Goal: Task Accomplishment & Management: Manage account settings

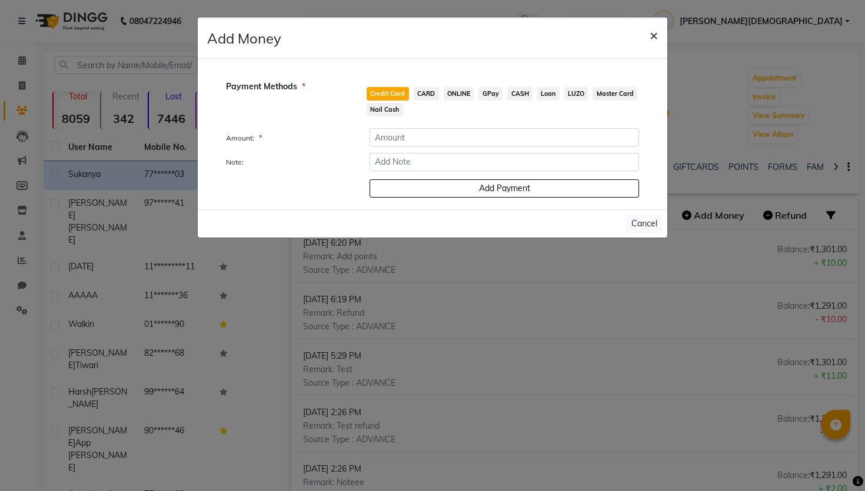
scroll to position [0, 99]
click at [655, 33] on span "×" at bounding box center [653, 35] width 8 height 18
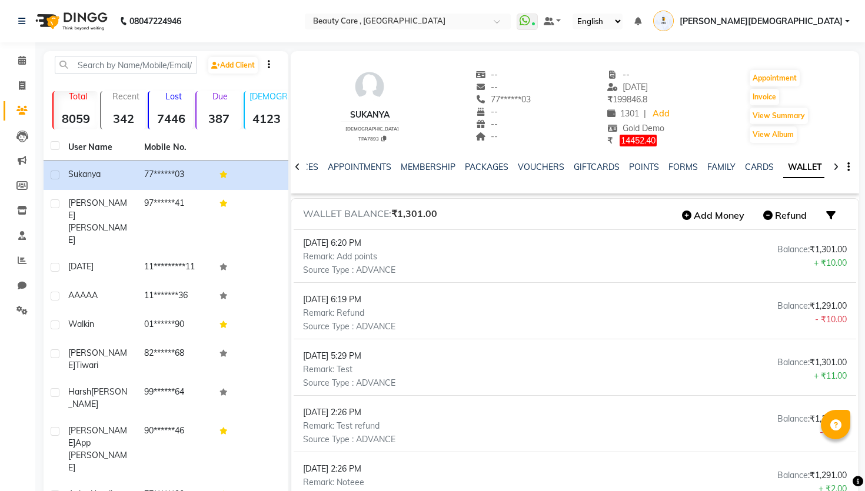
click at [842, 19] on link "[PERSON_NAME][DEMOGRAPHIC_DATA]" at bounding box center [751, 21] width 196 height 19
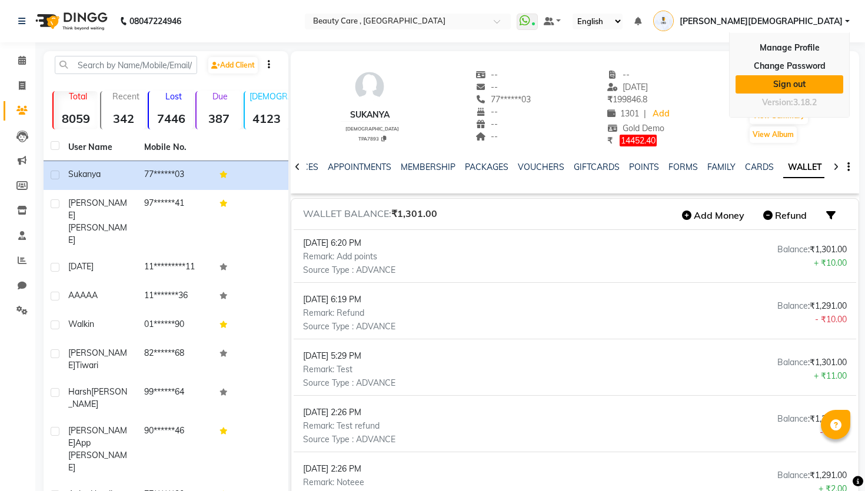
click at [795, 83] on link "Sign out" at bounding box center [789, 84] width 108 height 18
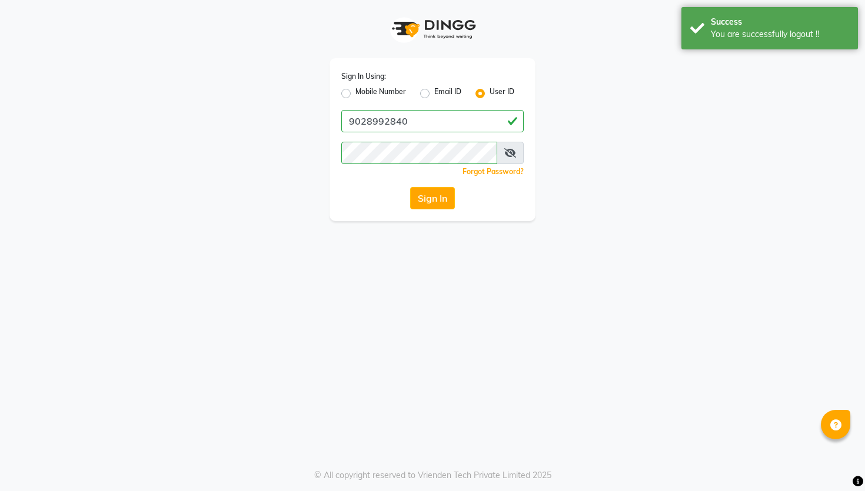
click at [376, 87] on label "Mobile Number" at bounding box center [380, 93] width 51 height 14
click at [363, 87] on input "Mobile Number" at bounding box center [359, 90] width 8 height 8
radio input "true"
radio input "false"
click at [402, 116] on input "Username" at bounding box center [452, 121] width 143 height 22
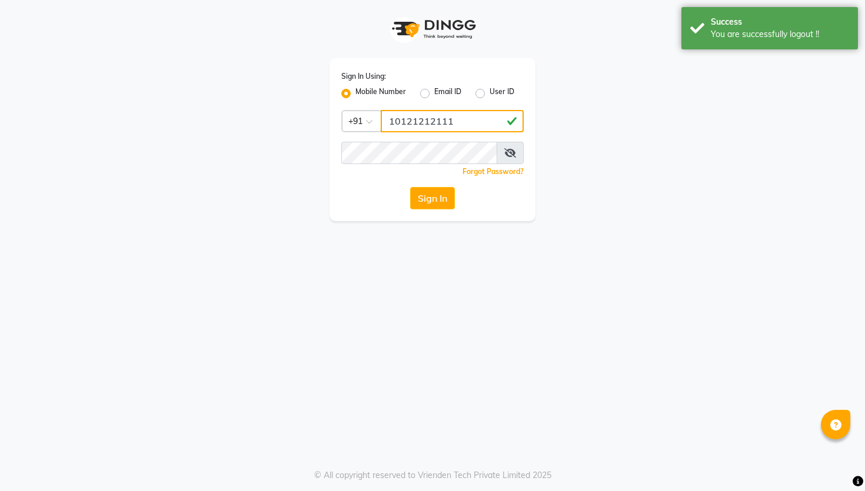
click at [409, 125] on input "10121212111" at bounding box center [452, 121] width 143 height 22
click at [459, 117] on input "10121212111" at bounding box center [452, 121] width 143 height 22
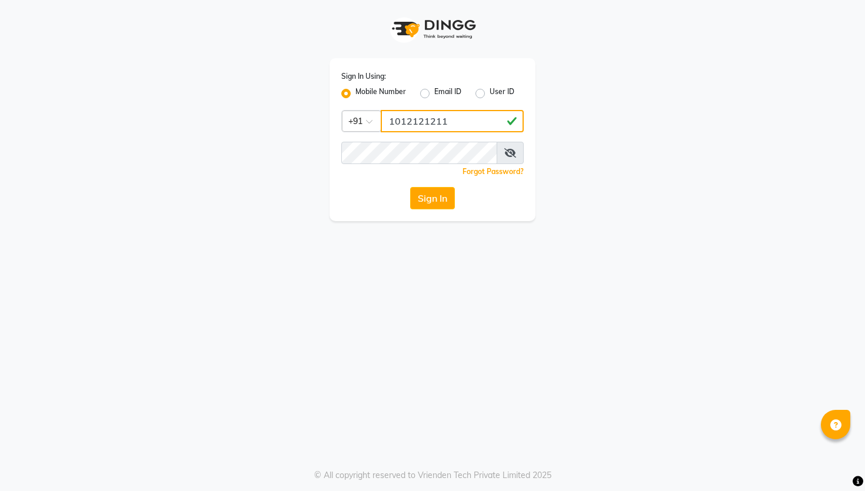
click at [428, 124] on input "1012121211" at bounding box center [452, 121] width 143 height 22
type input "1012121211"
click at [369, 212] on div "Sign In Using: Mobile Number Email ID User ID Country Code × [PHONE_NUMBER] Rem…" at bounding box center [432, 139] width 206 height 163
click at [436, 195] on button "Sign In" at bounding box center [432, 198] width 45 height 22
